Goal: Information Seeking & Learning: Learn about a topic

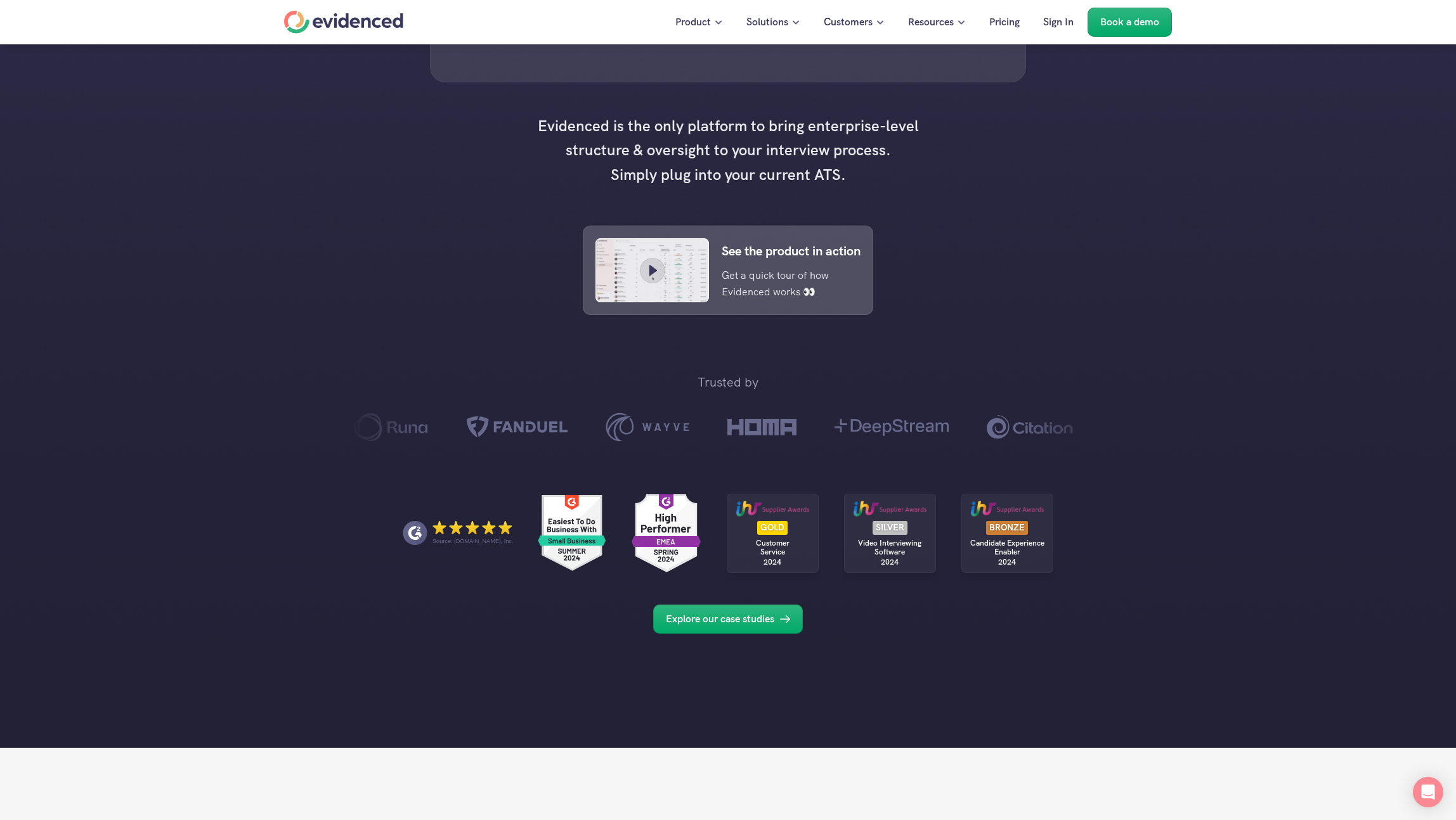
scroll to position [468, 0]
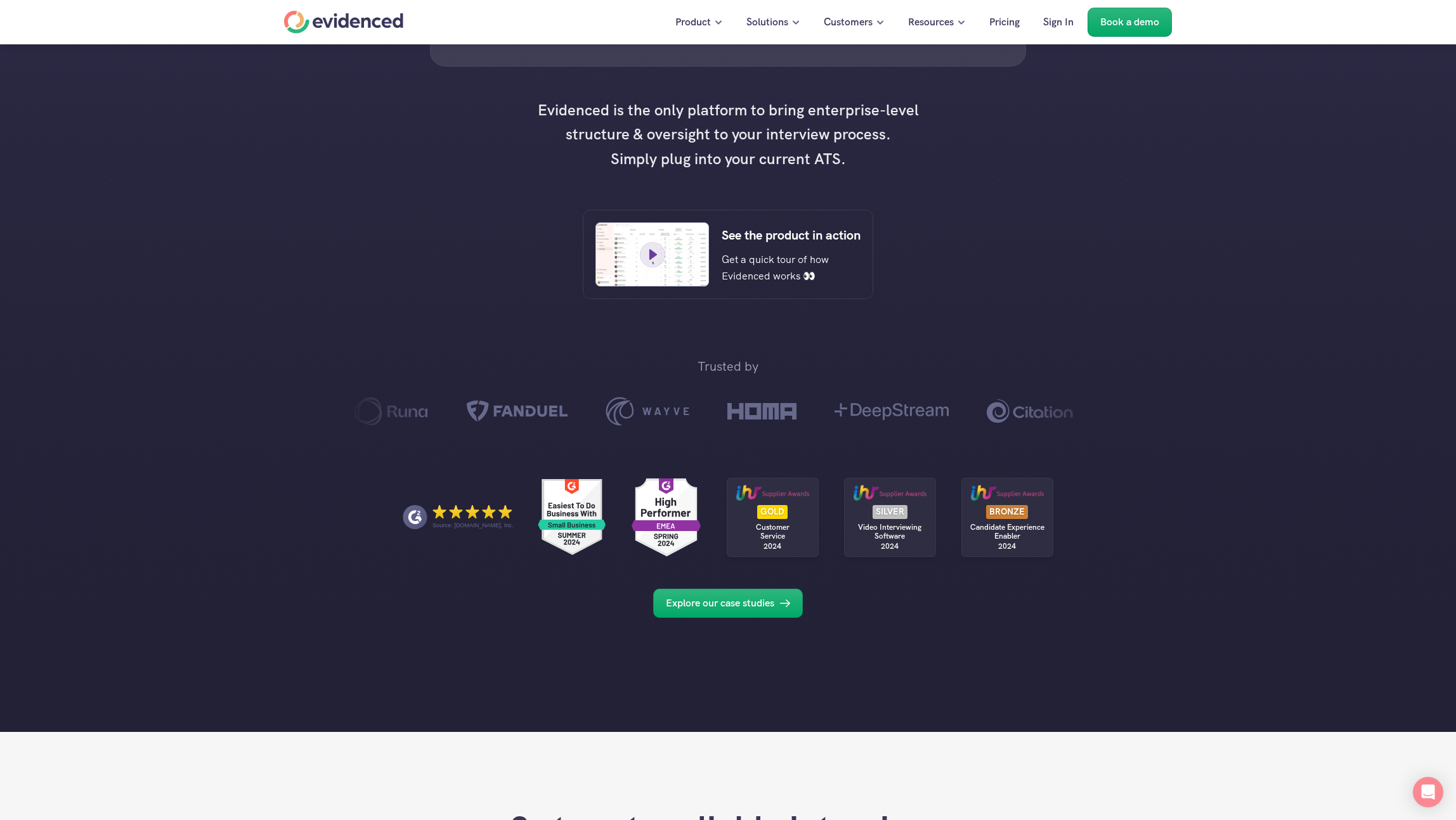
click at [656, 264] on icon at bounding box center [653, 255] width 19 height 19
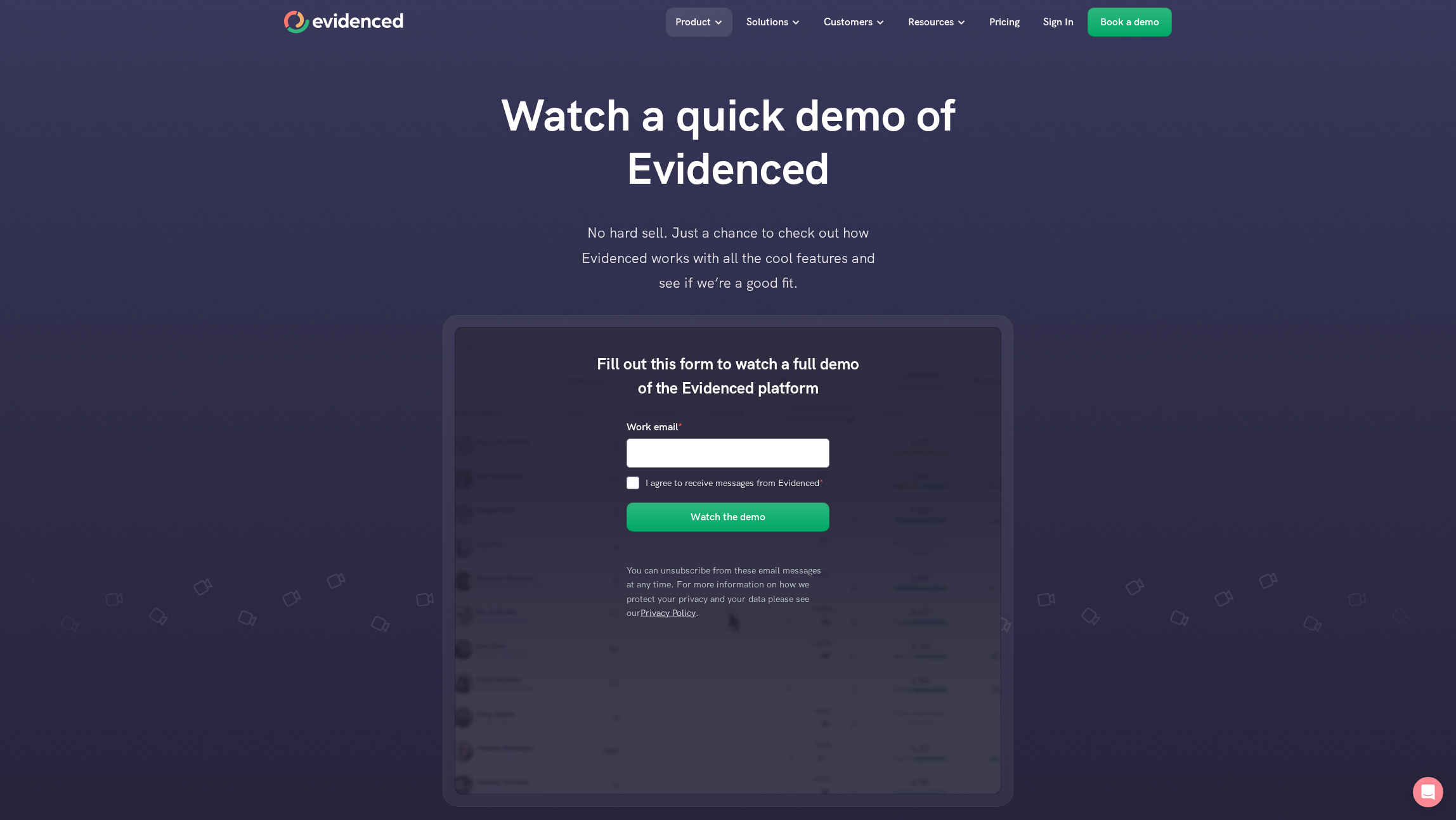
click at [258, 347] on div "Fill out this form to watch a full demo of the Evidenced platform Work email * …" at bounding box center [728, 561] width 1456 height 492
click at [292, 342] on div "Fill out this form to watch a full demo of the Evidenced platform Work email * …" at bounding box center [728, 561] width 1456 height 492
drag, startPoint x: 1368, startPoint y: 342, endPoint x: 1313, endPoint y: 356, distance: 56.8
click at [1367, 342] on div "Fill out this form to watch a full demo of the Evidenced platform Work email * …" at bounding box center [728, 561] width 1456 height 492
click at [1231, 375] on div "Fill out this form to watch a full demo of the Evidenced platform Work email * …" at bounding box center [728, 561] width 1456 height 492
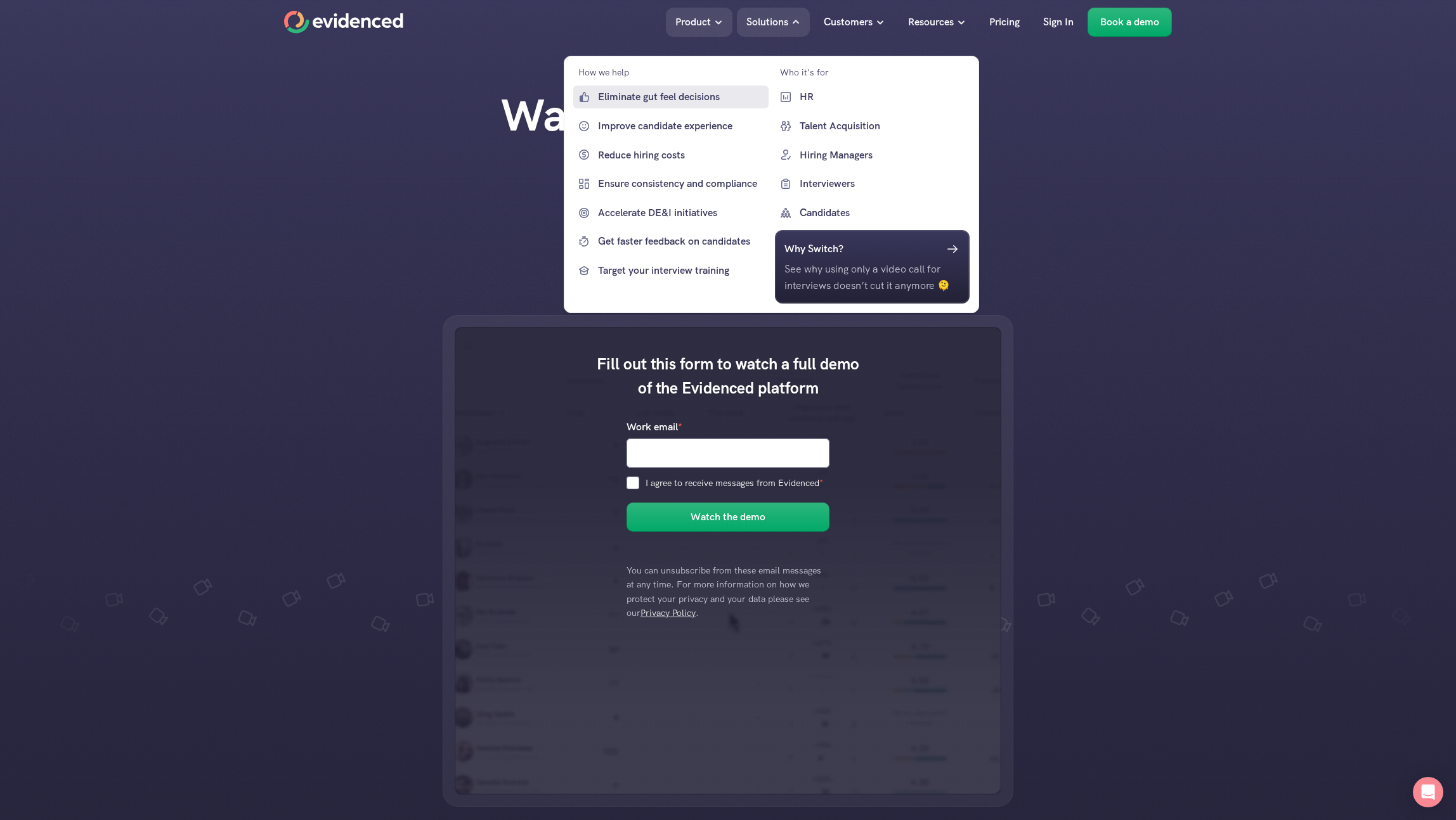
click at [690, 97] on p "Eliminate gut feel decisions" at bounding box center [681, 96] width 167 height 17
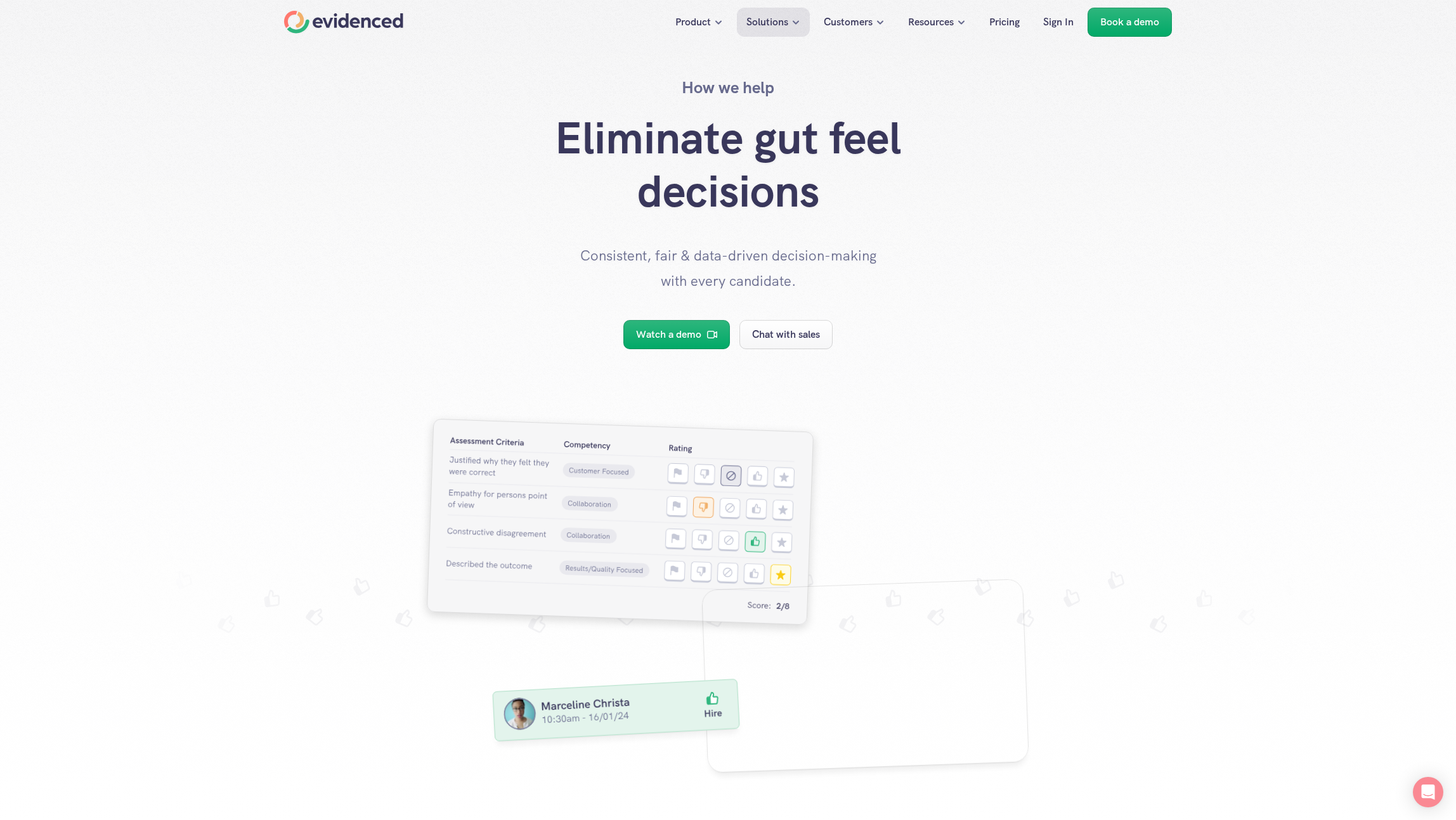
click at [292, 222] on div at bounding box center [728, 422] width 1456 height 844
